Goal: Navigation & Orientation: Find specific page/section

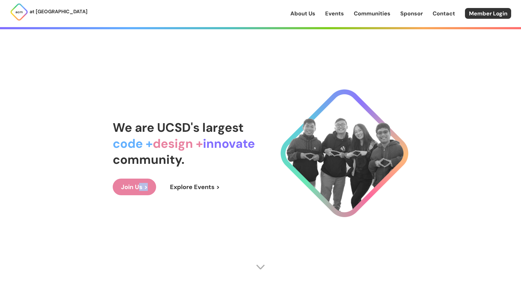
drag, startPoint x: 156, startPoint y: 193, endPoint x: 140, endPoint y: 189, distance: 16.4
click at [140, 189] on div "Join Us > Explore Events >" at bounding box center [184, 186] width 142 height 17
click at [140, 189] on link "Join Us >" at bounding box center [134, 186] width 43 height 17
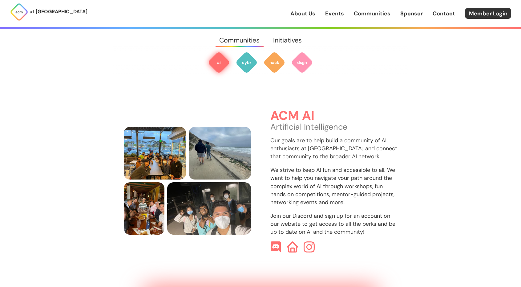
scroll to position [183, 0]
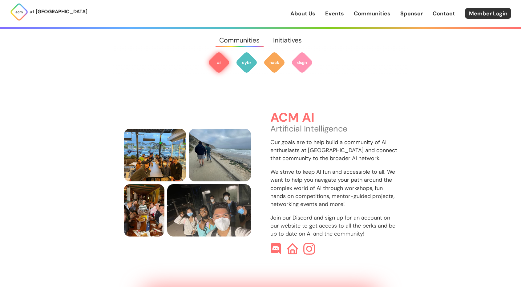
click at [306, 244] on img at bounding box center [309, 249] width 12 height 12
